Goal: Find specific page/section: Find specific page/section

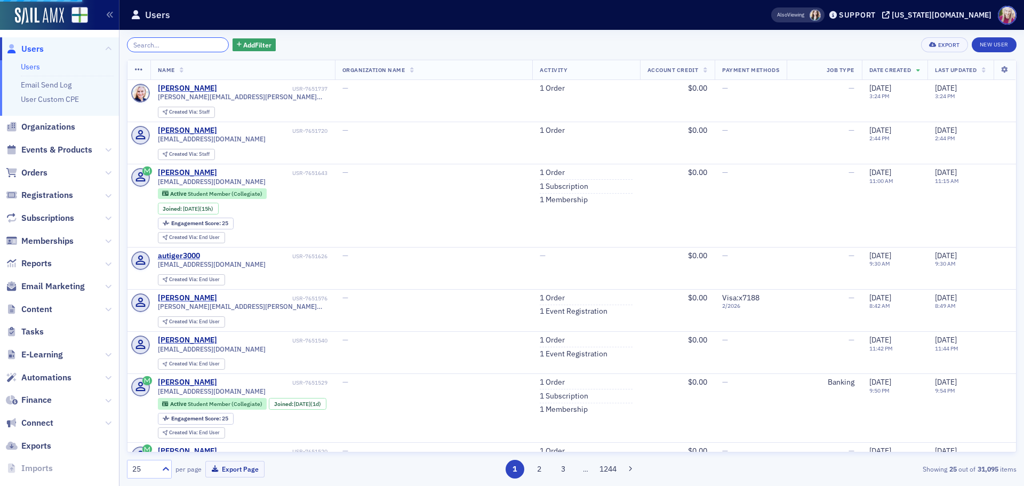
click at [189, 43] on input "search" at bounding box center [178, 44] width 102 height 15
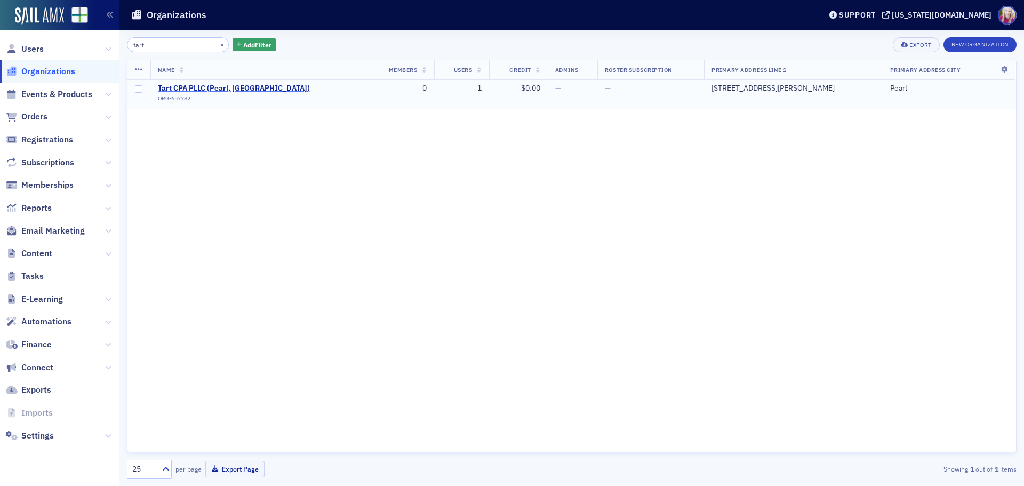
type input "tart"
click at [228, 87] on span "Tart CPA PLLC (Pearl, [GEOGRAPHIC_DATA])" at bounding box center [234, 89] width 152 height 10
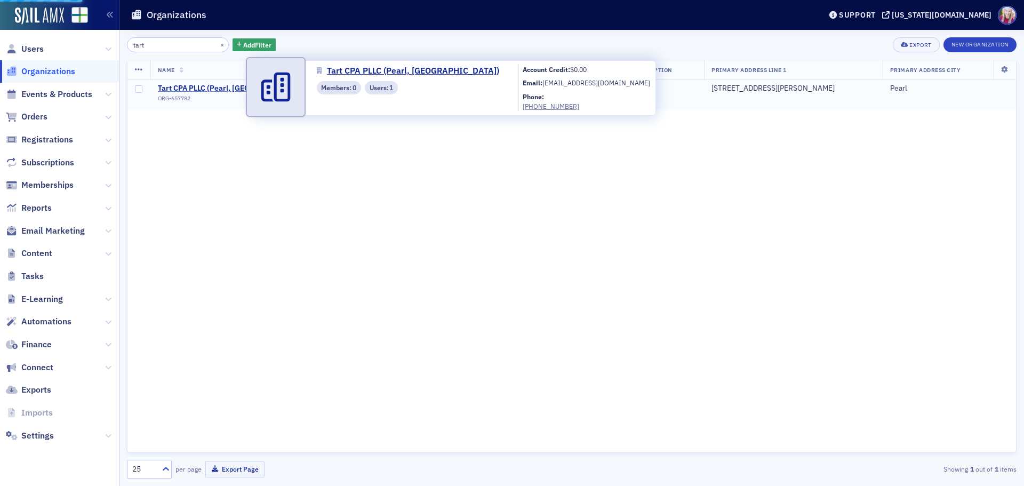
select select "US"
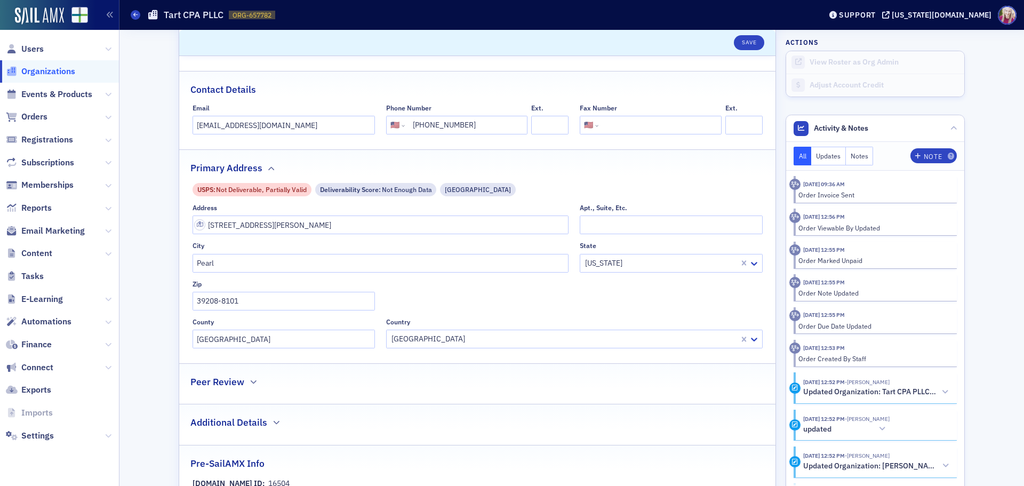
scroll to position [480, 0]
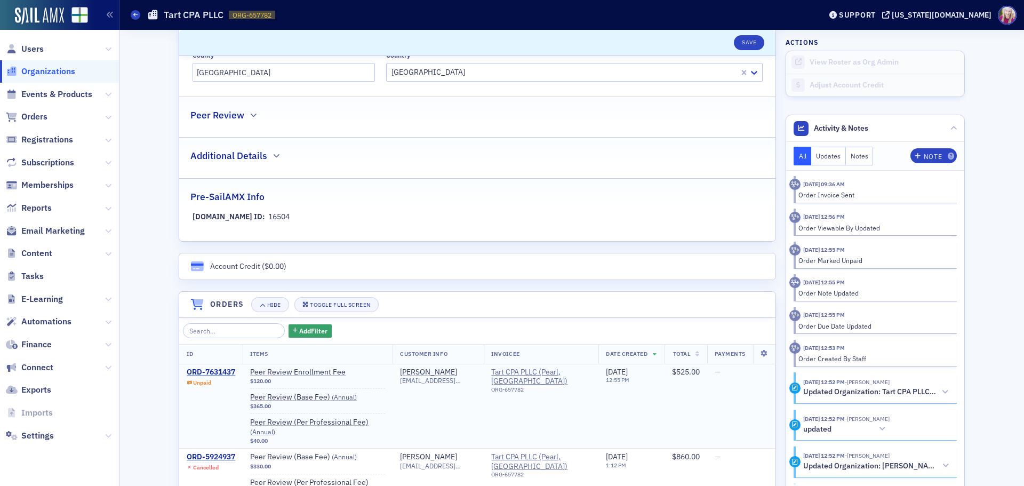
click at [213, 369] on div "ORD-7631437" at bounding box center [211, 373] width 49 height 10
